Goal: Task Accomplishment & Management: Manage account settings

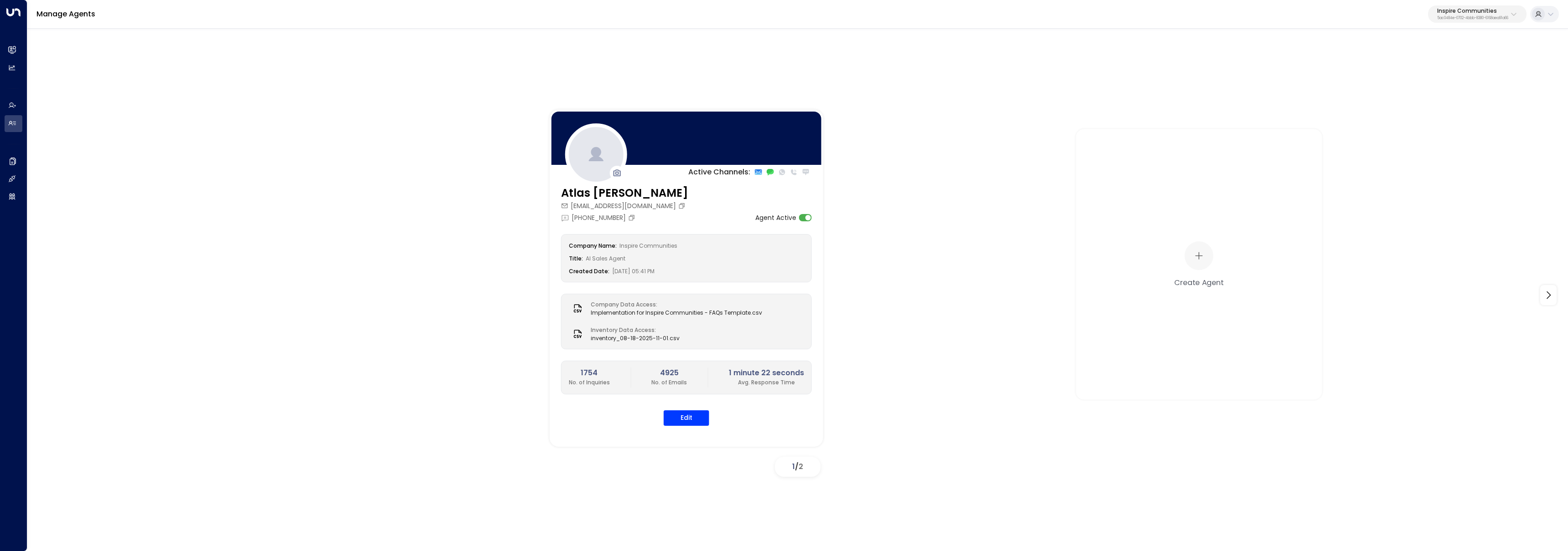
click at [1490, 12] on p "Inspire Communities" at bounding box center [1472, 10] width 71 height 5
click at [1468, 47] on input "text" at bounding box center [1493, 50] width 133 height 17
type input "***"
click at [1479, 82] on li "TOG - Fora ID: 24bbb2f3-cf28-4415-a26f-20e170838bf4" at bounding box center [1493, 72] width 139 height 24
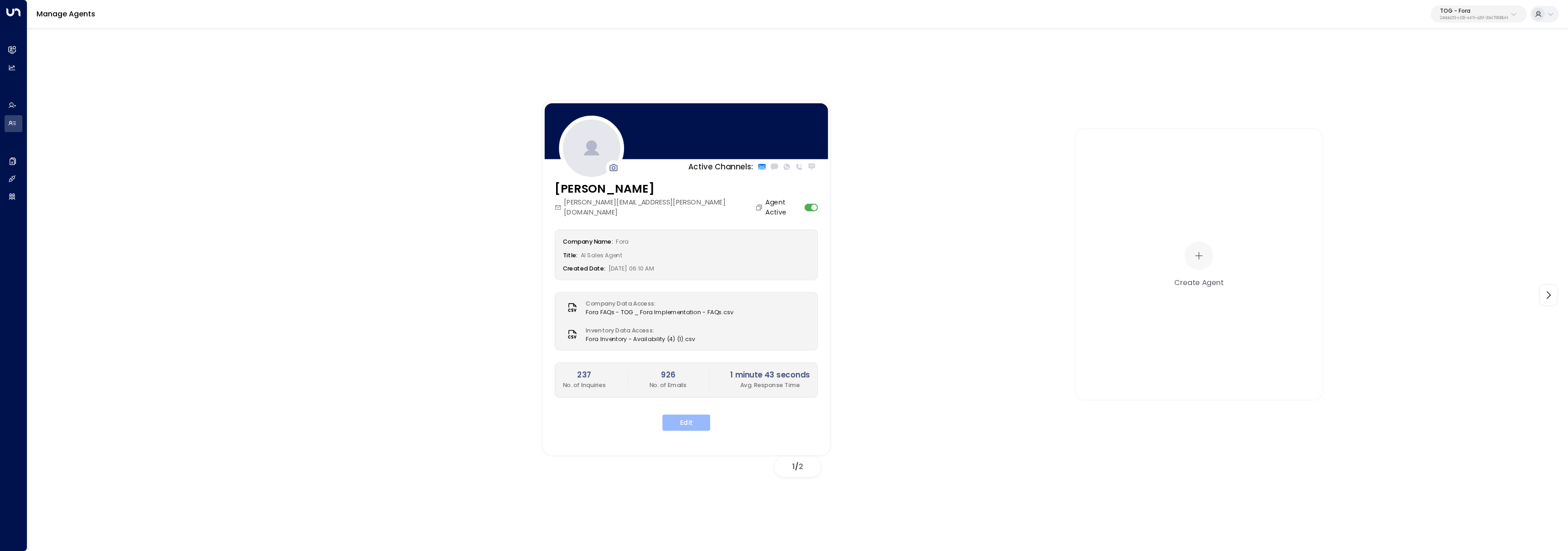
click at [681, 414] on button "Edit" at bounding box center [686, 422] width 48 height 16
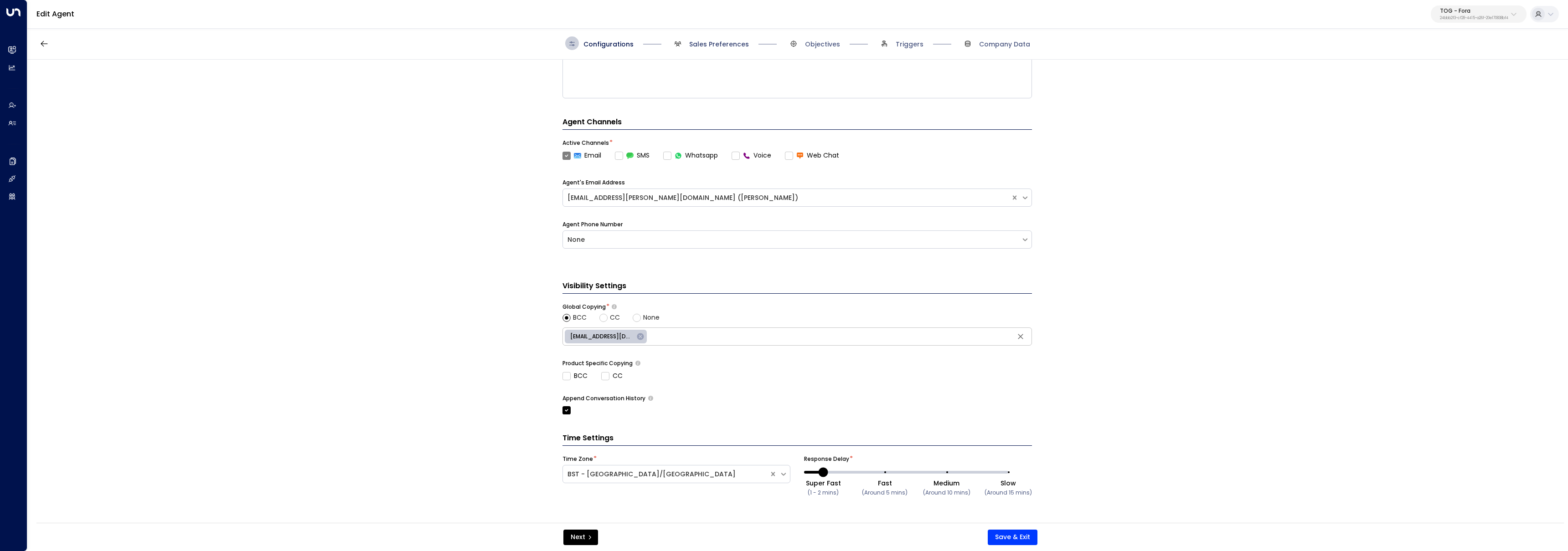
click at [697, 46] on span "Sales Preferences" at bounding box center [719, 44] width 60 height 9
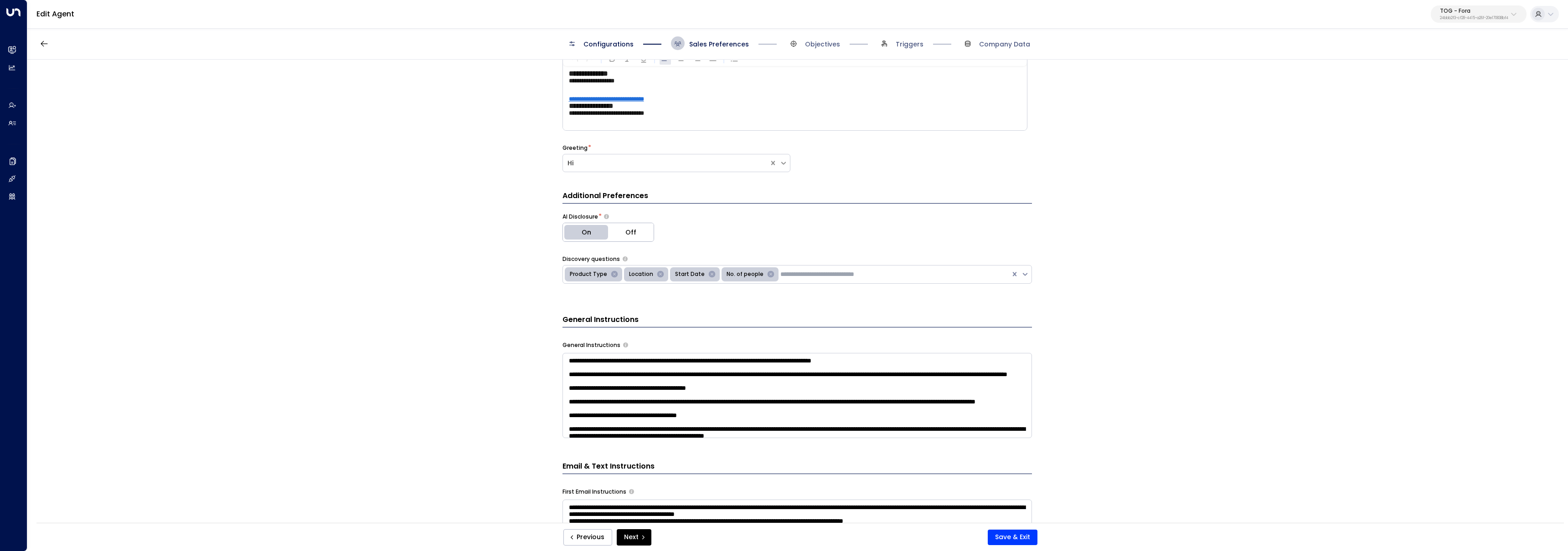
scroll to position [64, 0]
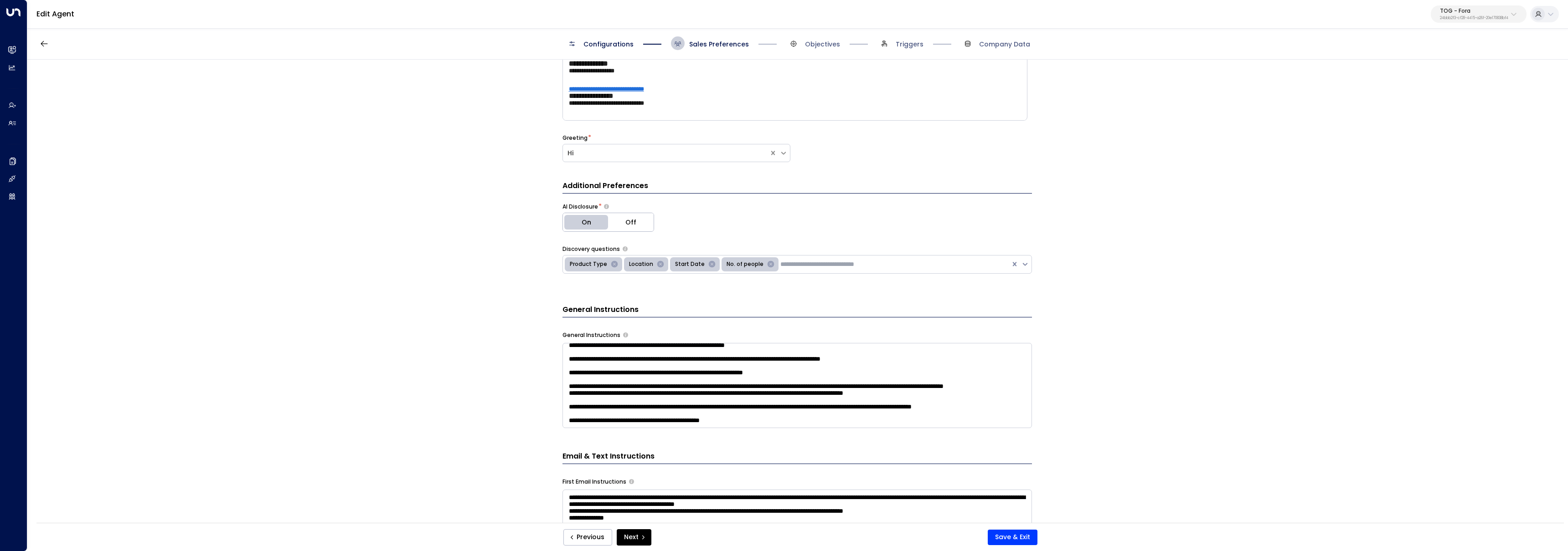
click at [672, 379] on textarea at bounding box center [797, 386] width 469 height 85
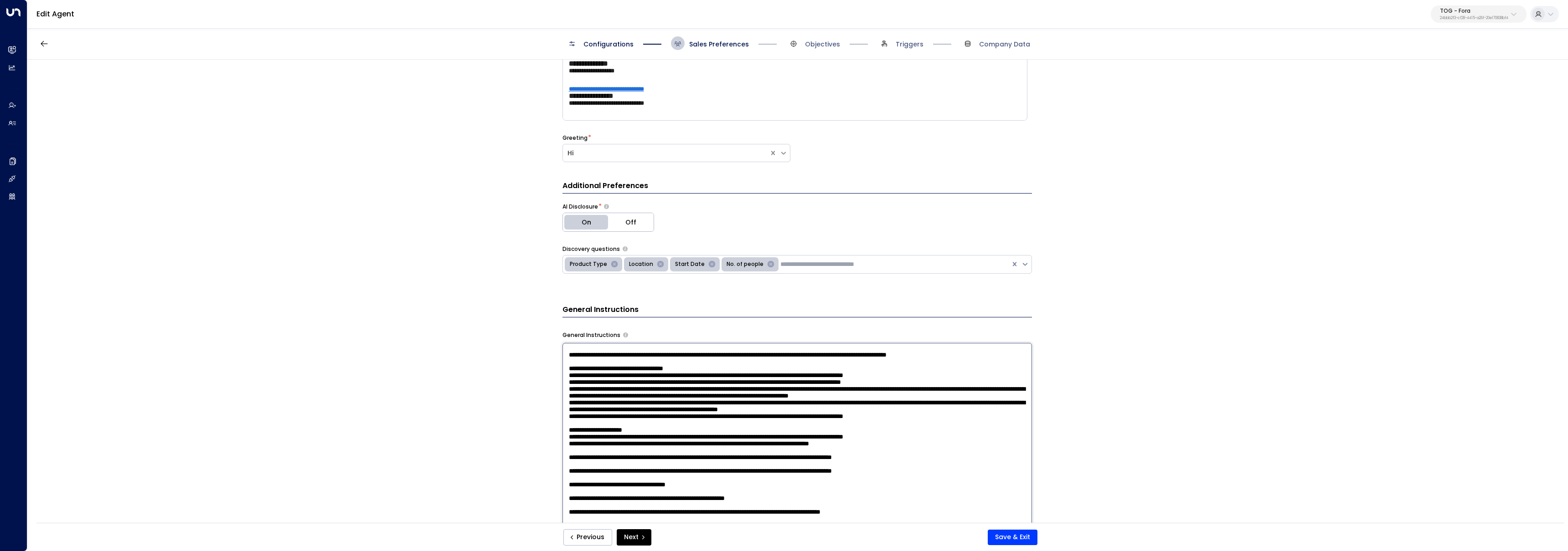
paste textarea "**********"
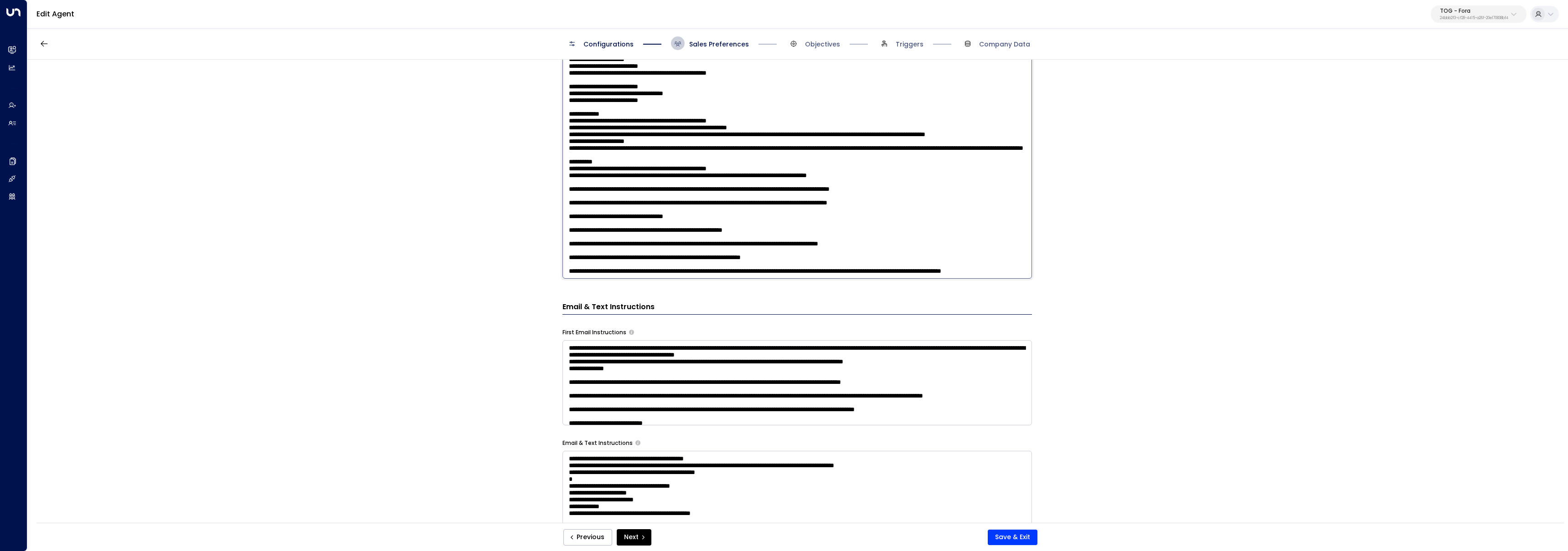
scroll to position [399, 0]
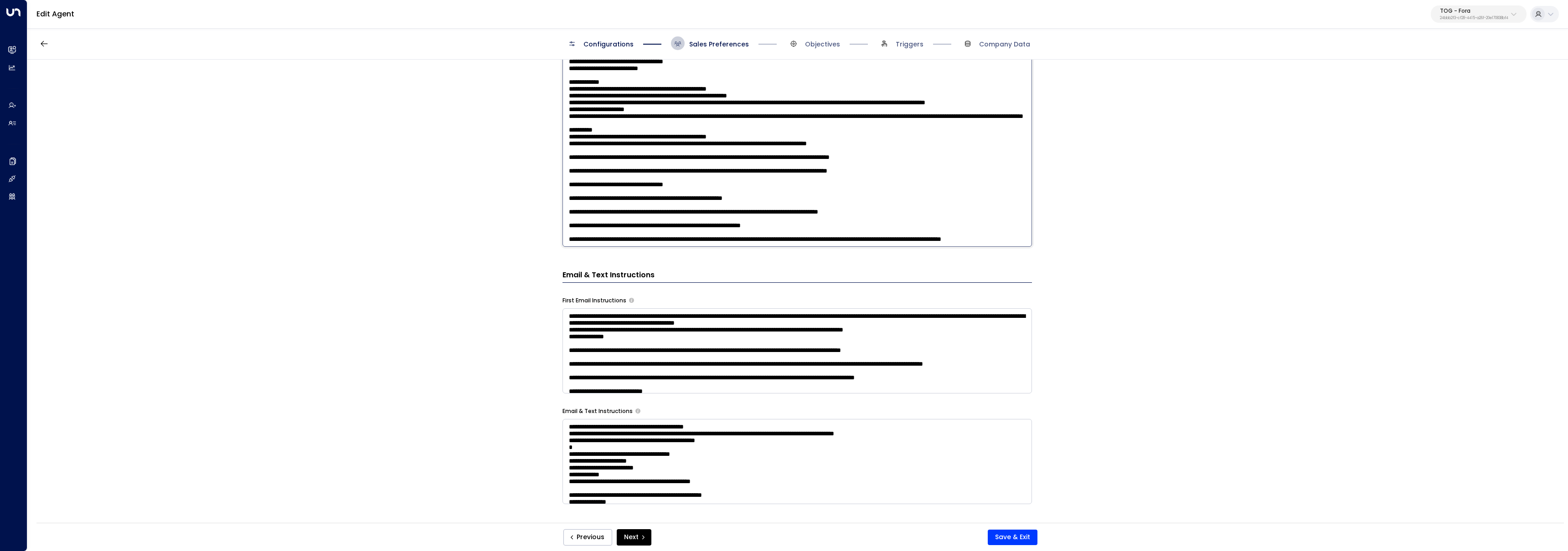
type textarea "**********"
click at [669, 364] on textarea at bounding box center [797, 351] width 469 height 85
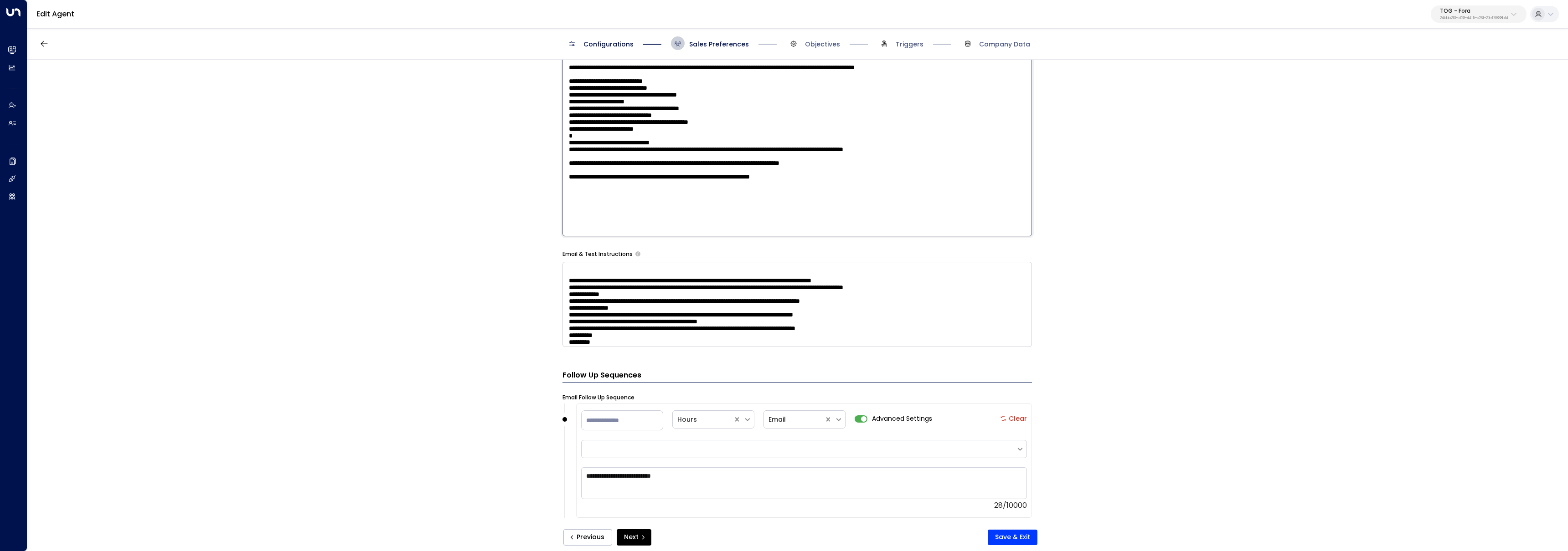
scroll to position [308, 0]
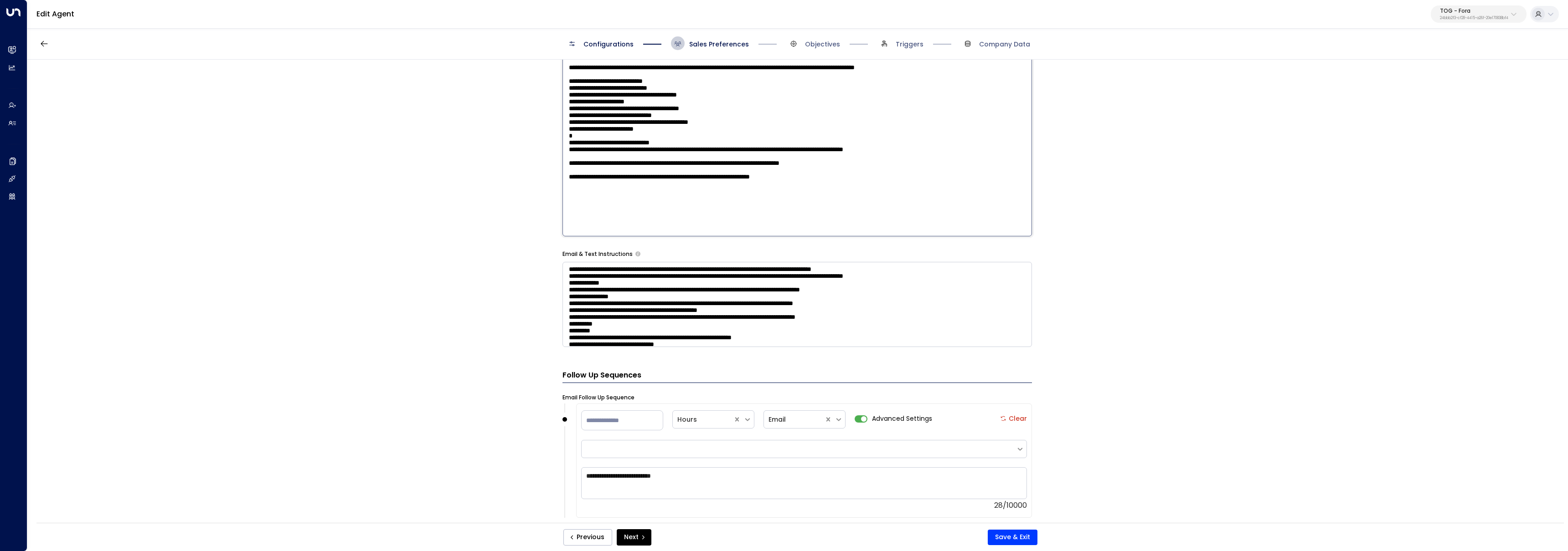
click at [676, 289] on textarea at bounding box center [797, 305] width 469 height 85
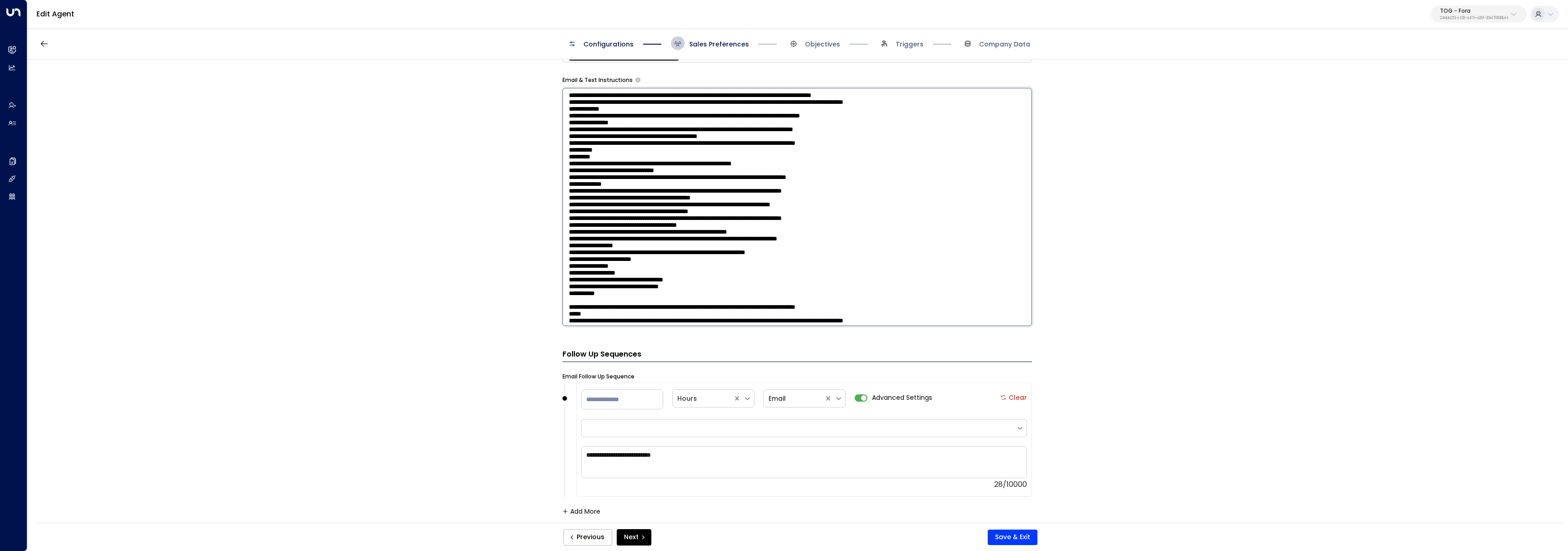
scroll to position [577, 0]
paste textarea "**********"
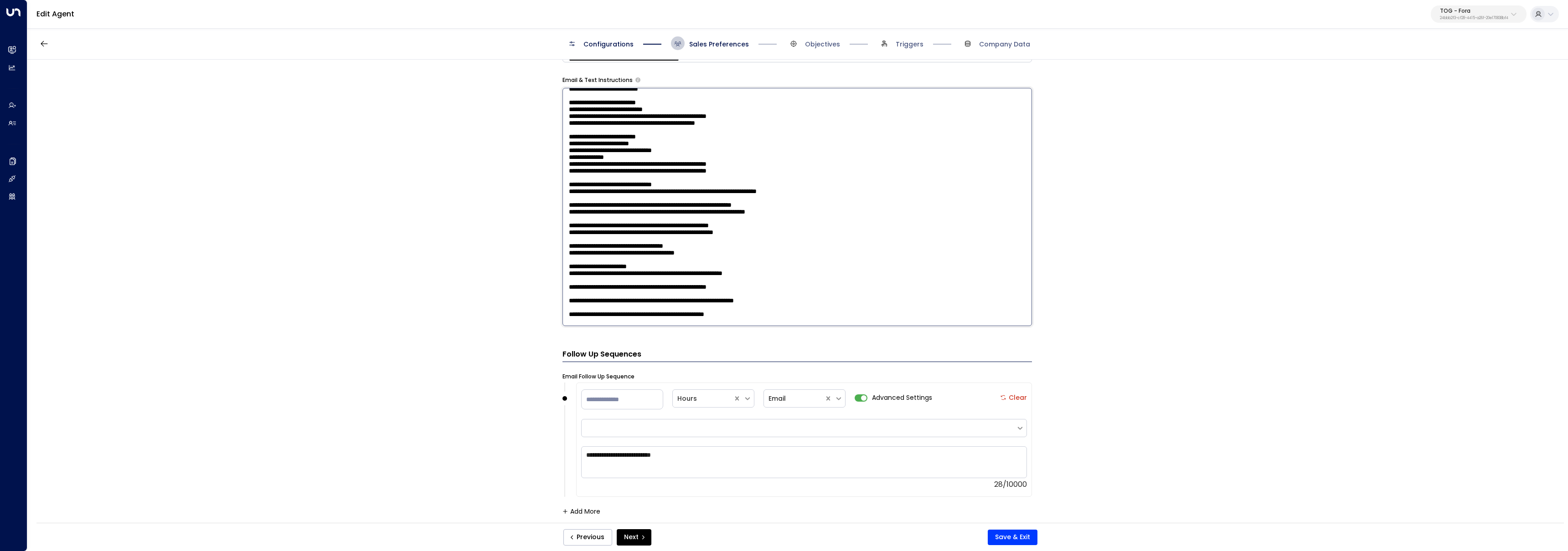
scroll to position [0, 0]
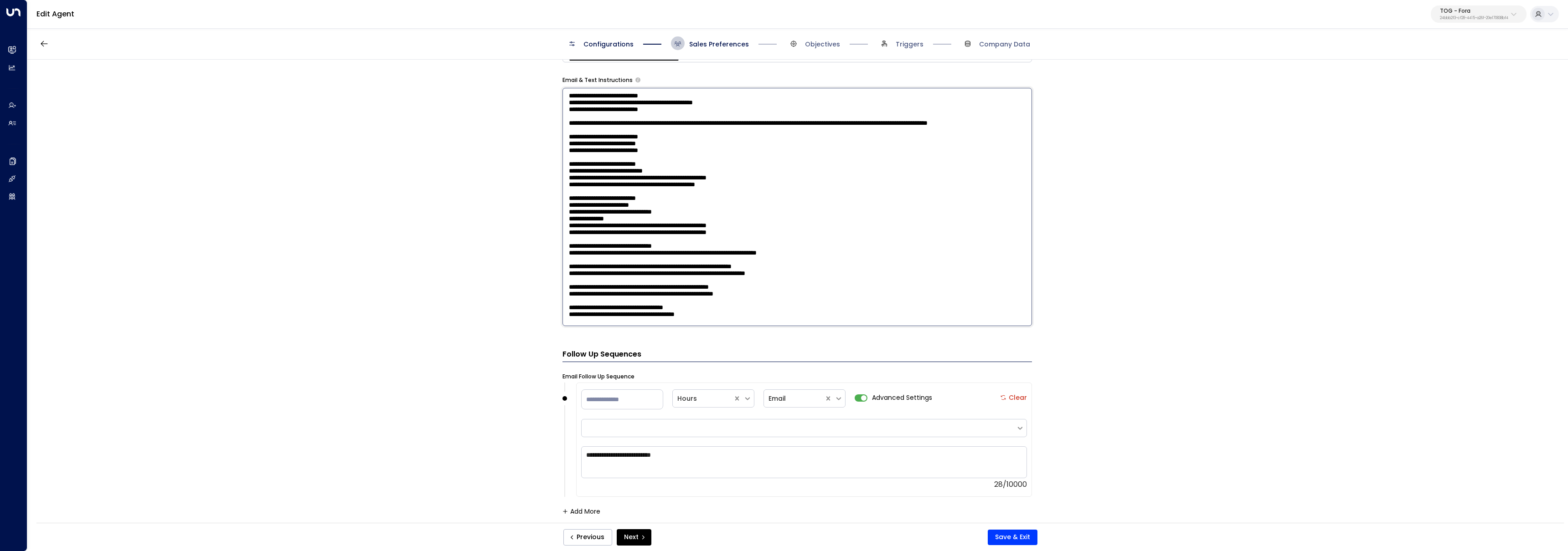
click at [656, 249] on textarea at bounding box center [797, 207] width 469 height 238
click at [624, 251] on textarea at bounding box center [797, 207] width 469 height 238
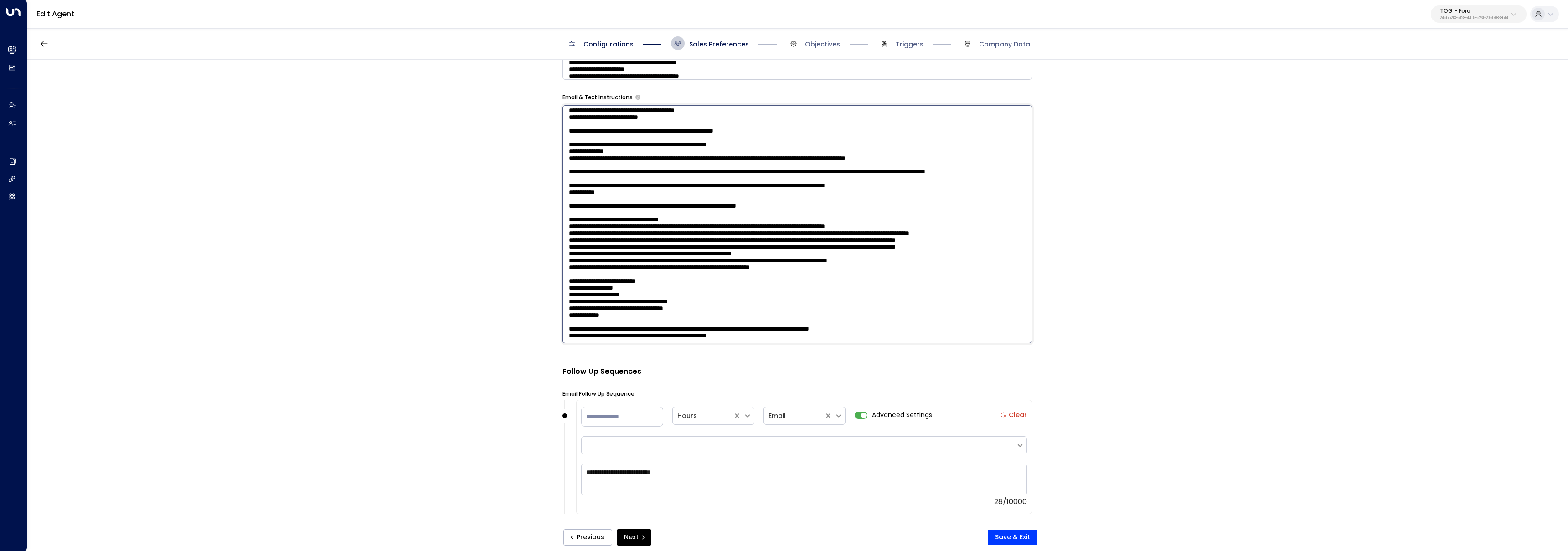
scroll to position [1002, 0]
click at [587, 176] on textarea at bounding box center [797, 224] width 469 height 238
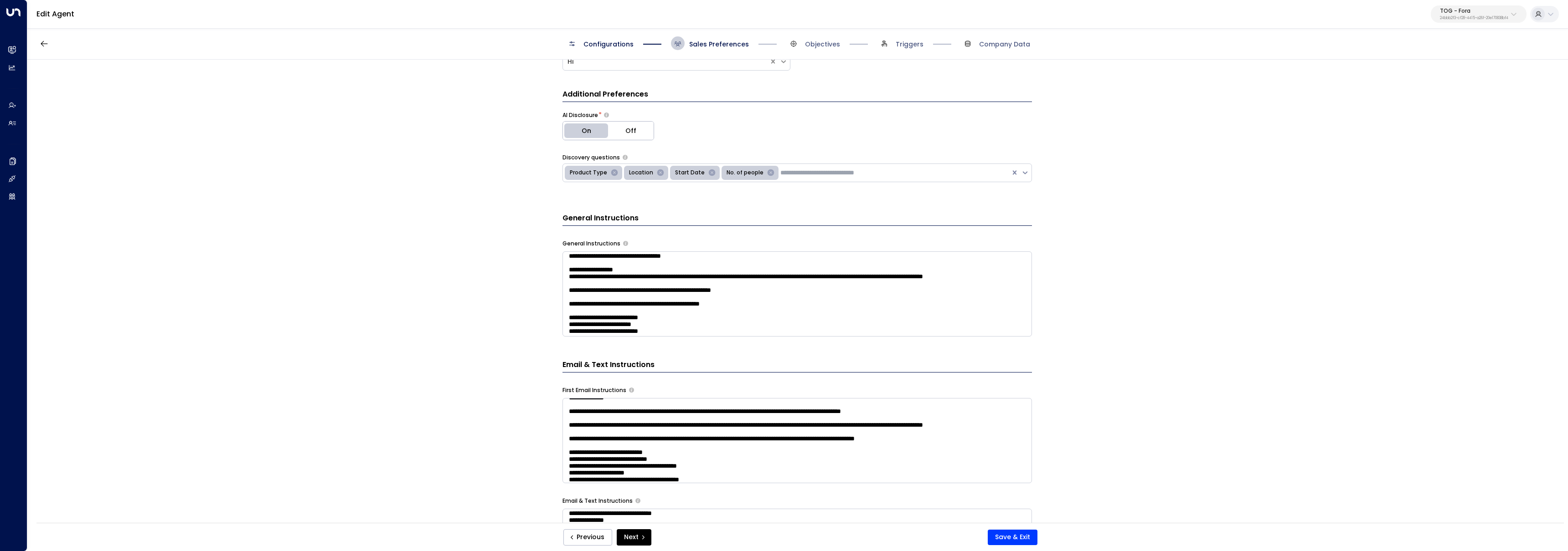
scroll to position [414, 0]
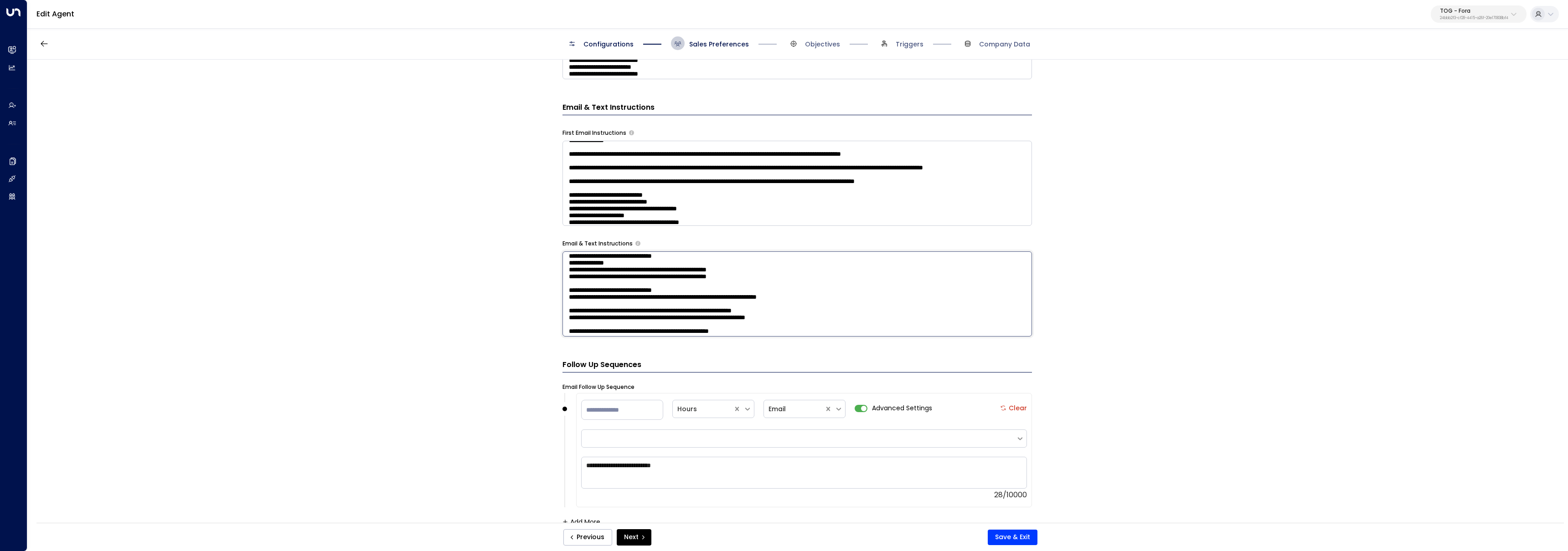
click at [626, 291] on textarea at bounding box center [797, 294] width 469 height 85
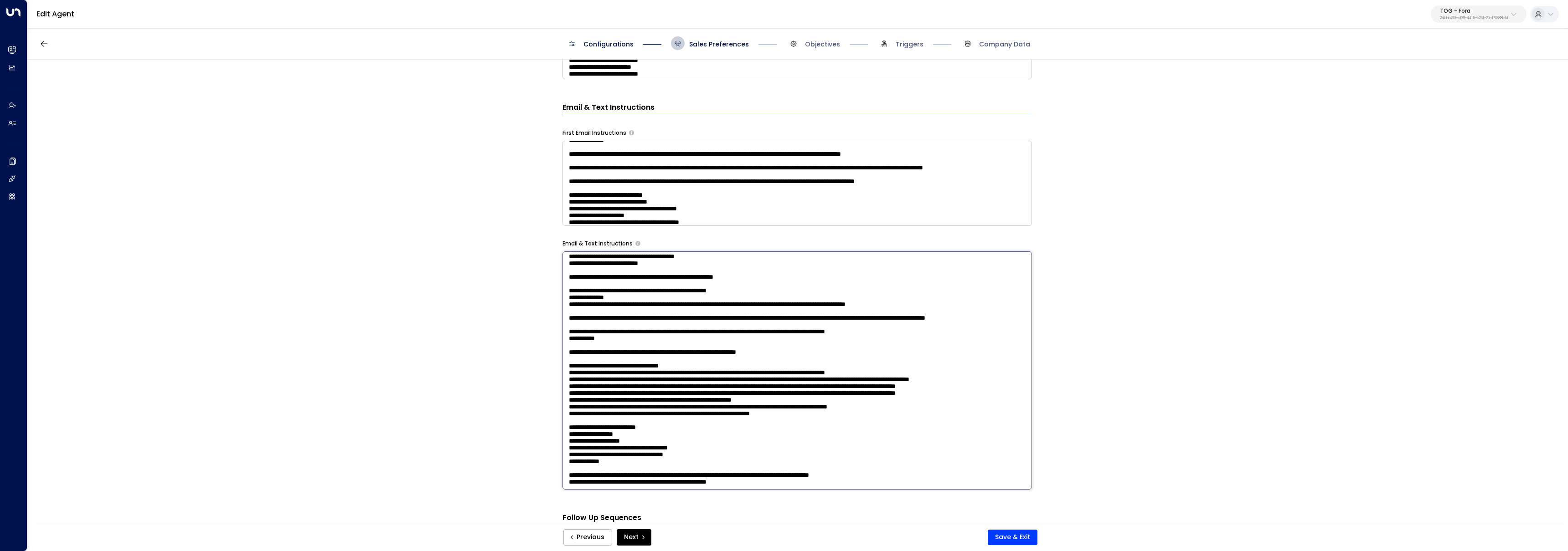
scroll to position [1129, 0]
click at [570, 264] on textarea at bounding box center [797, 370] width 469 height 238
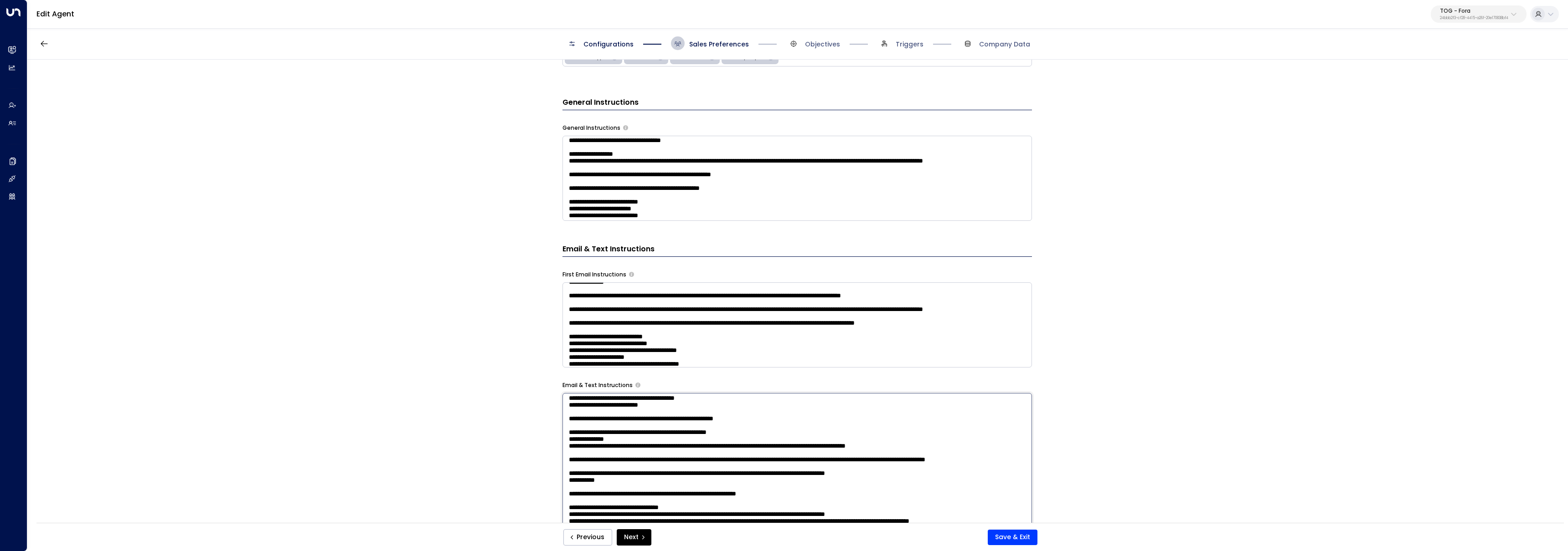
scroll to position [999, 0]
click at [587, 465] on textarea at bounding box center [797, 512] width 469 height 238
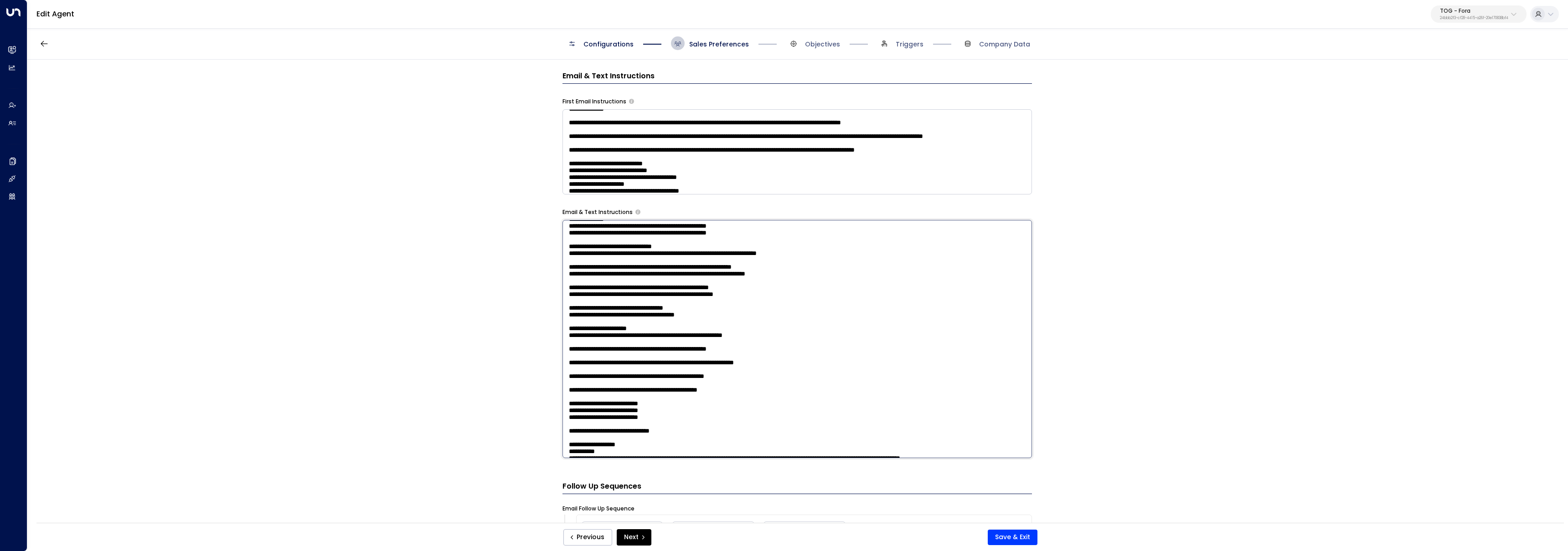
scroll to position [139, 0]
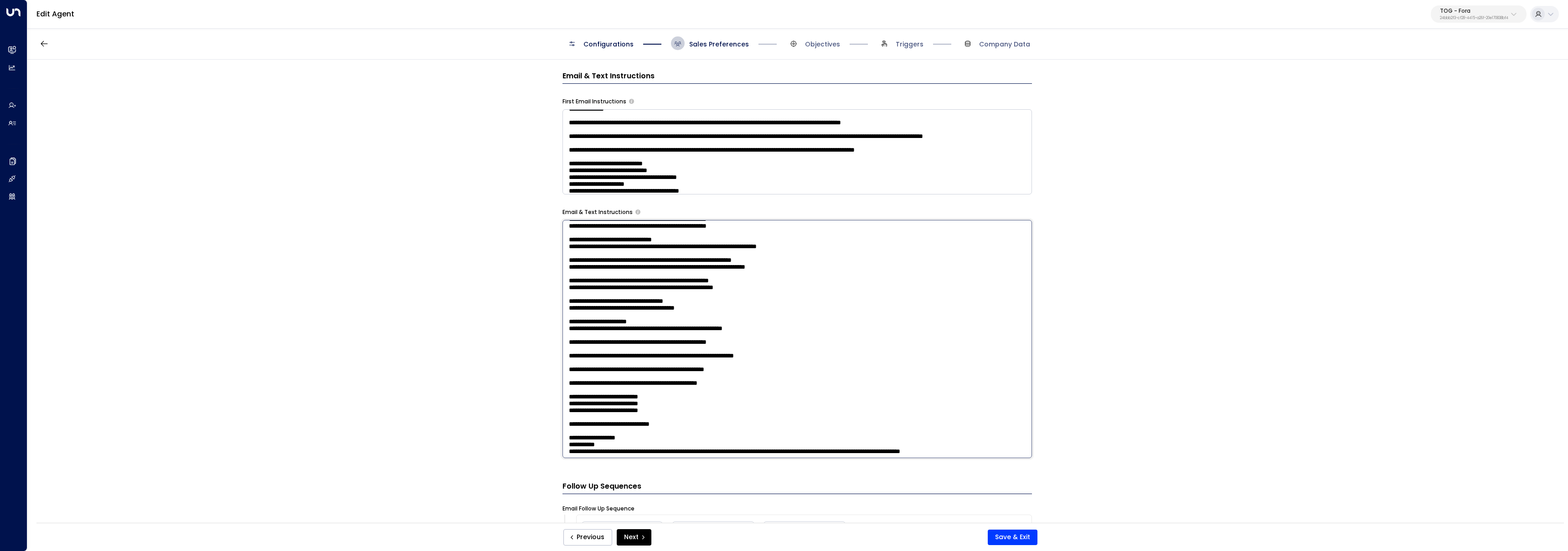
click at [593, 286] on textarea at bounding box center [797, 339] width 469 height 238
click at [584, 286] on textarea at bounding box center [797, 339] width 469 height 238
click at [572, 284] on textarea at bounding box center [797, 339] width 469 height 238
type textarea "**********"
click at [1024, 539] on button "Save & Exit" at bounding box center [1013, 537] width 50 height 15
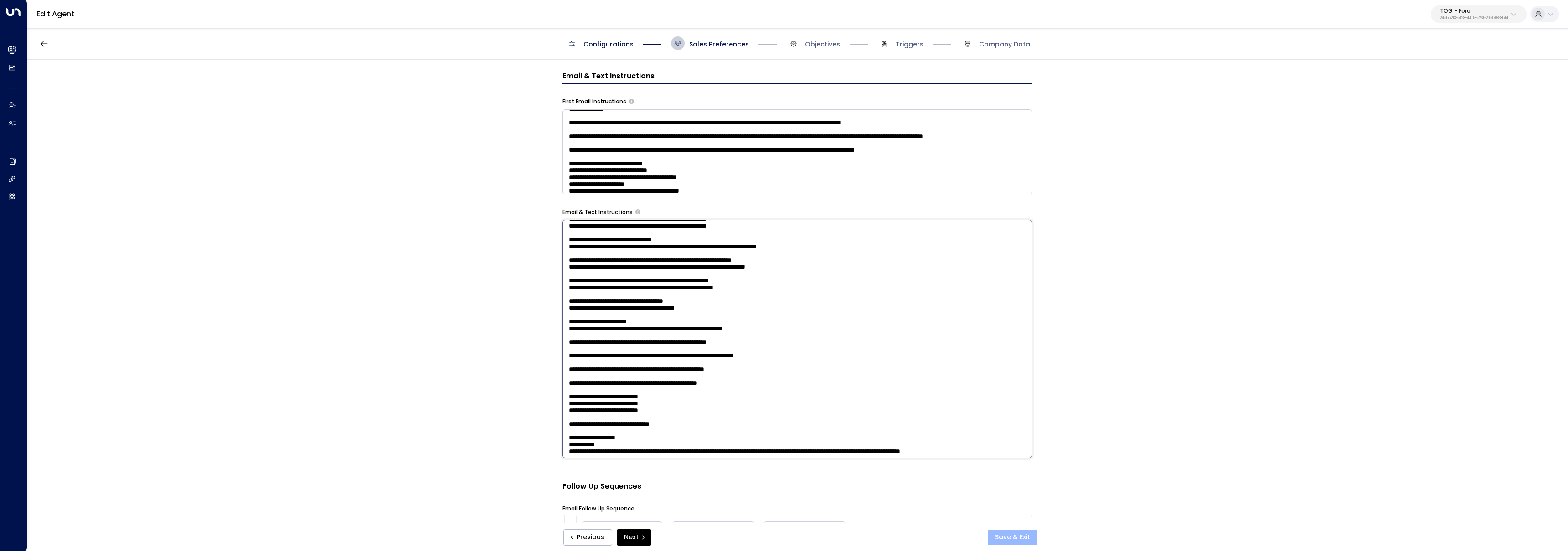
scroll to position [424, 0]
